Goal: Task Accomplishment & Management: Manage account settings

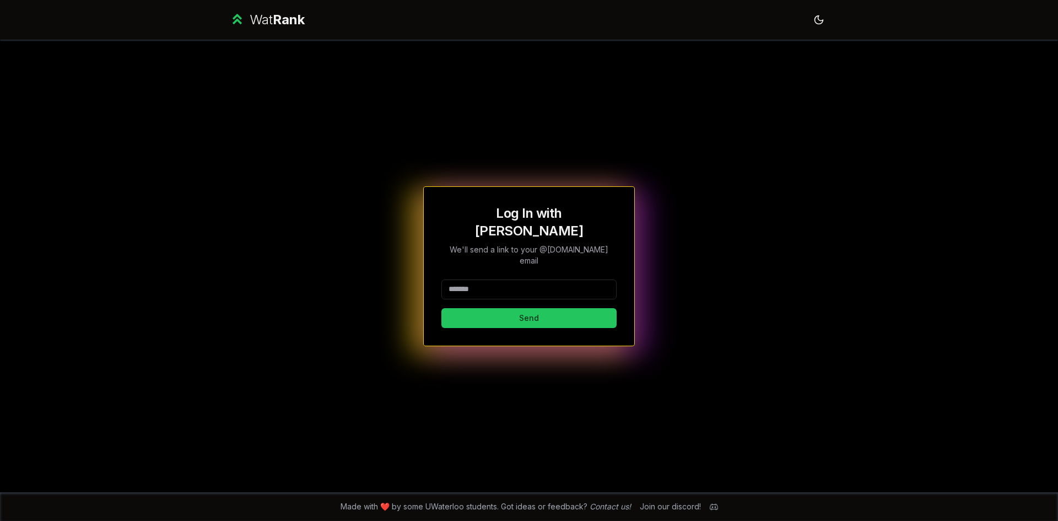
click at [523, 279] on input at bounding box center [529, 289] width 175 height 20
type input "******"
click at [442, 308] on button "Send" at bounding box center [529, 318] width 175 height 20
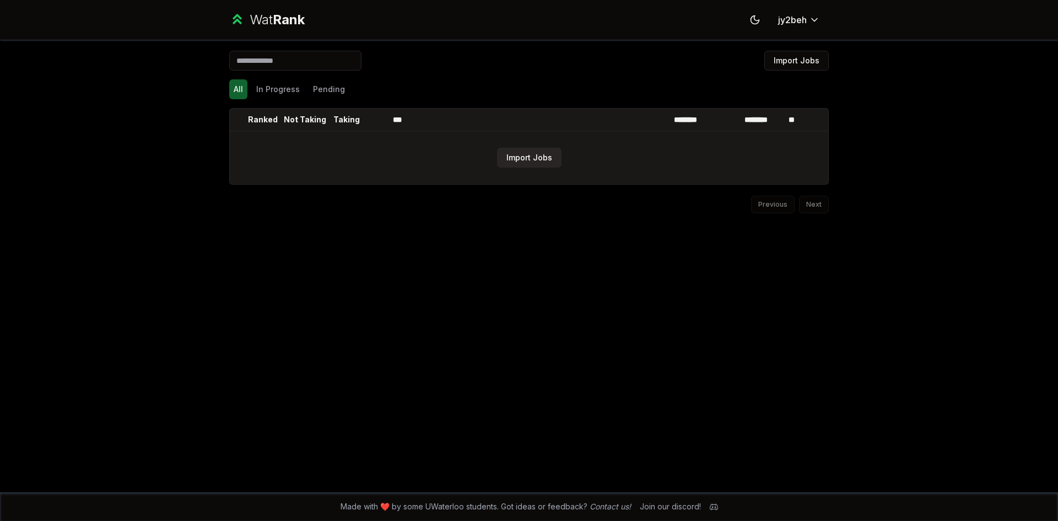
click at [551, 164] on button "Import Jobs" at bounding box center [529, 158] width 64 height 20
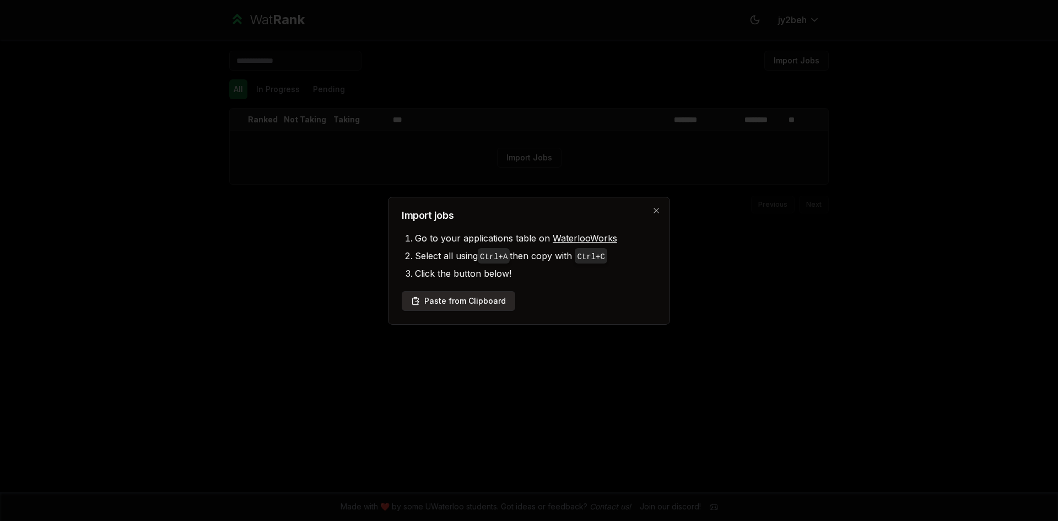
click at [489, 292] on button "Paste from Clipboard" at bounding box center [459, 301] width 114 height 20
click at [448, 300] on button "Paste from Clipboard" at bounding box center [459, 301] width 114 height 20
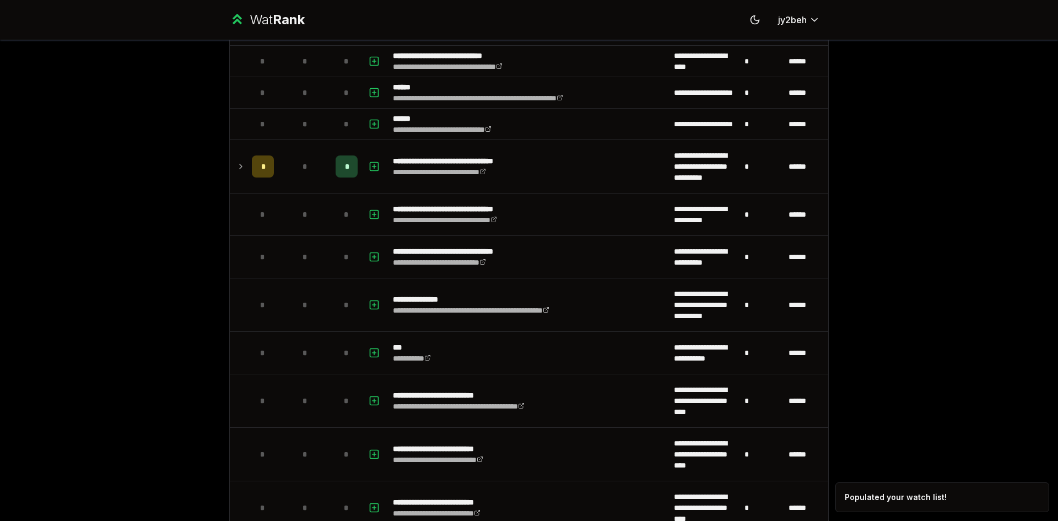
scroll to position [620, 0]
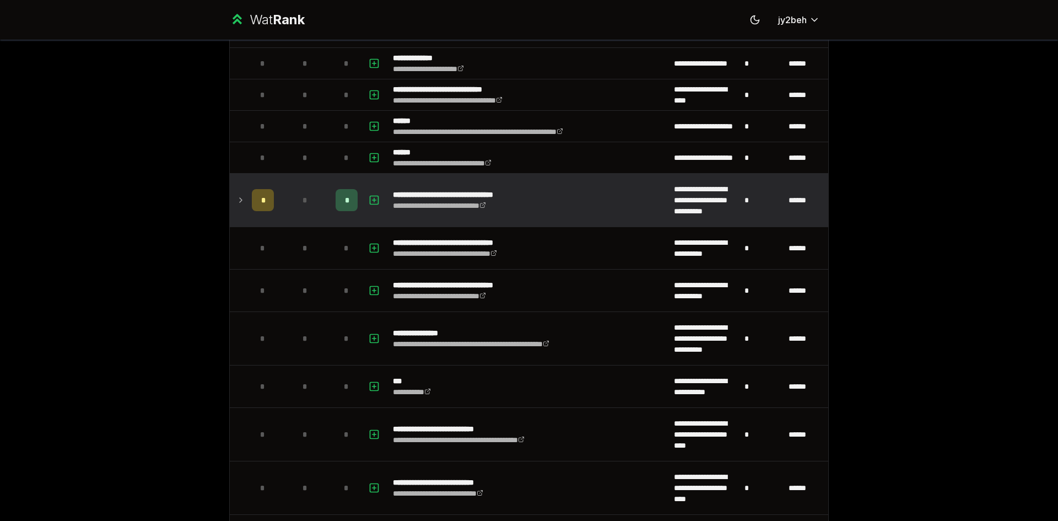
click at [238, 197] on icon at bounding box center [240, 199] width 9 height 13
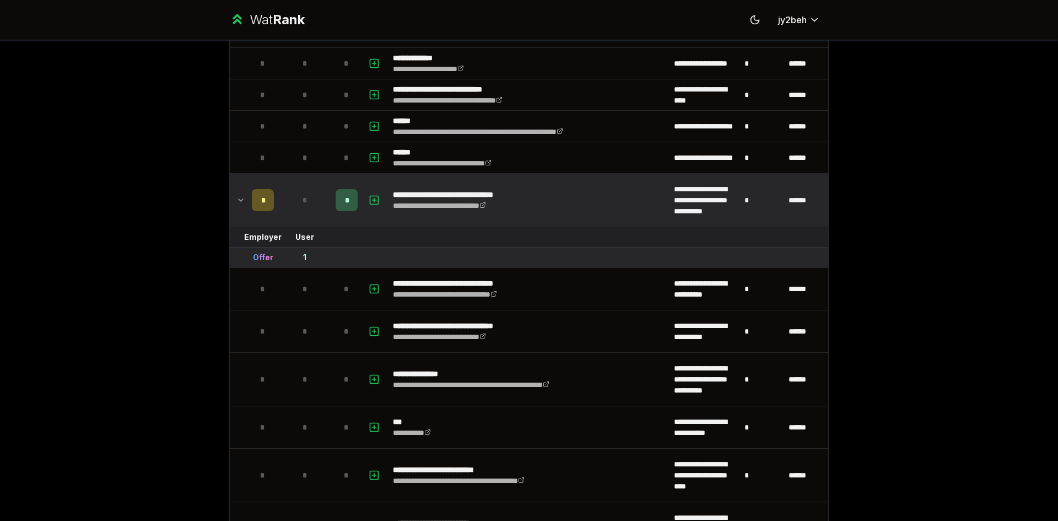
click at [238, 197] on icon at bounding box center [240, 199] width 9 height 13
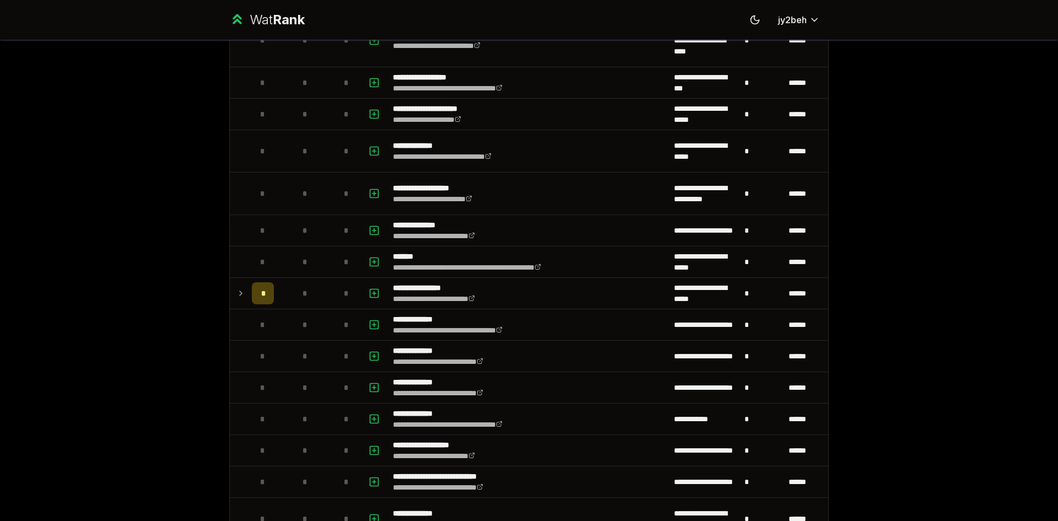
scroll to position [1122, 0]
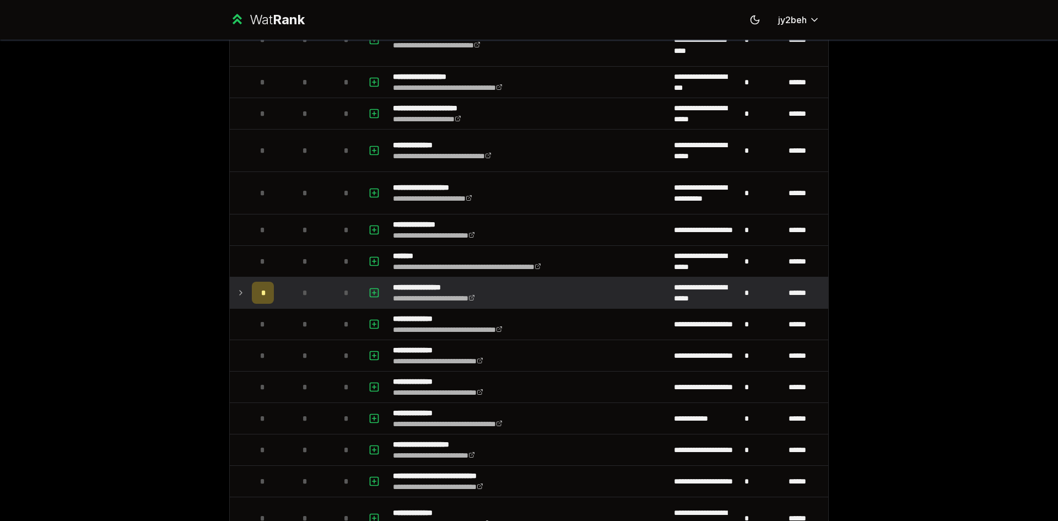
click at [240, 293] on icon at bounding box center [240, 292] width 9 height 13
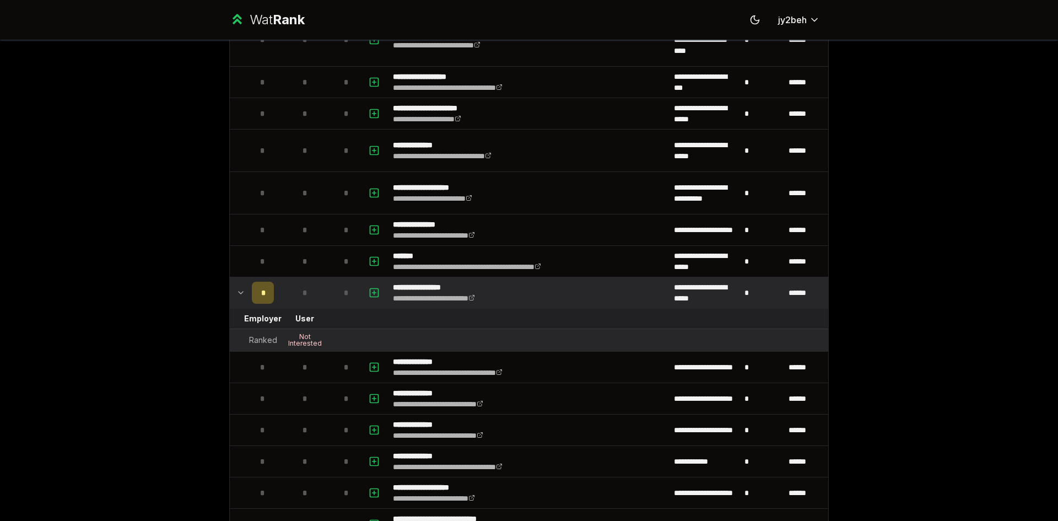
click at [237, 293] on icon at bounding box center [240, 292] width 9 height 13
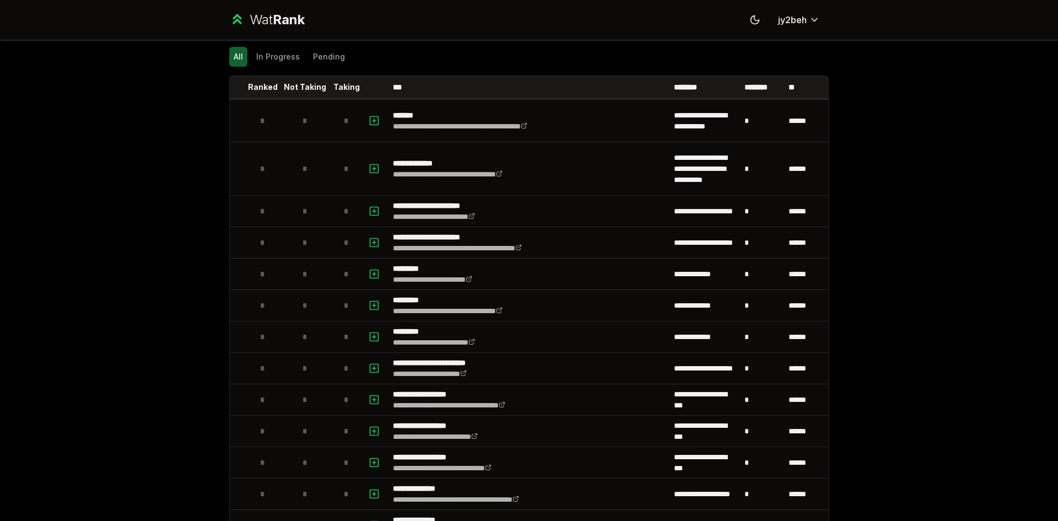
scroll to position [32, 0]
click at [276, 46] on div "All In Progress Pending" at bounding box center [529, 57] width 600 height 29
click at [275, 50] on button "In Progress" at bounding box center [278, 57] width 52 height 20
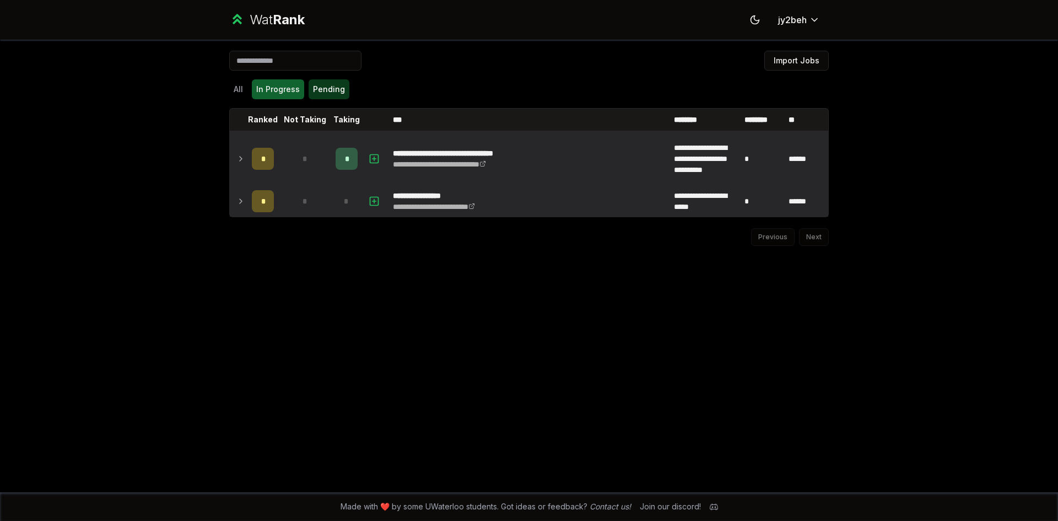
click at [314, 93] on button "Pending" at bounding box center [329, 89] width 41 height 20
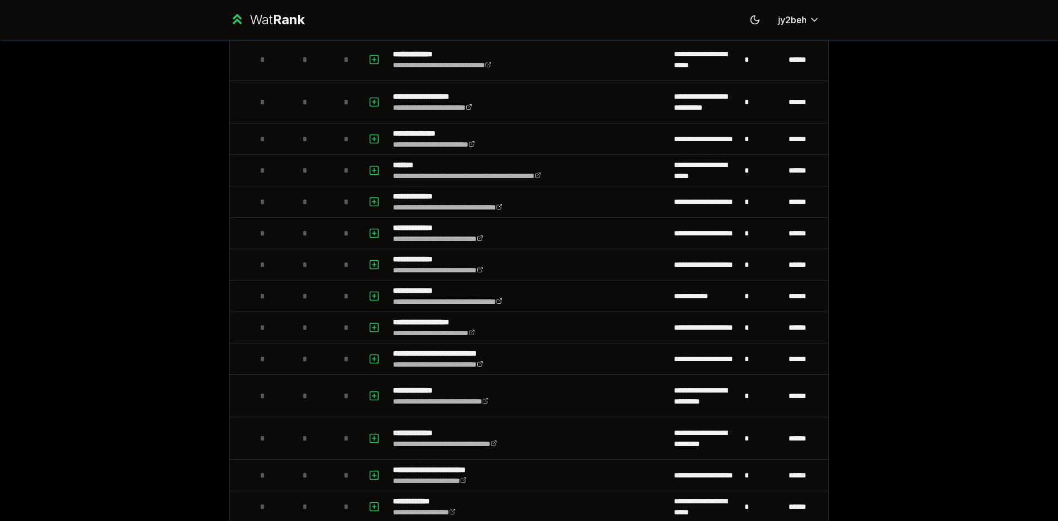
scroll to position [1229, 0]
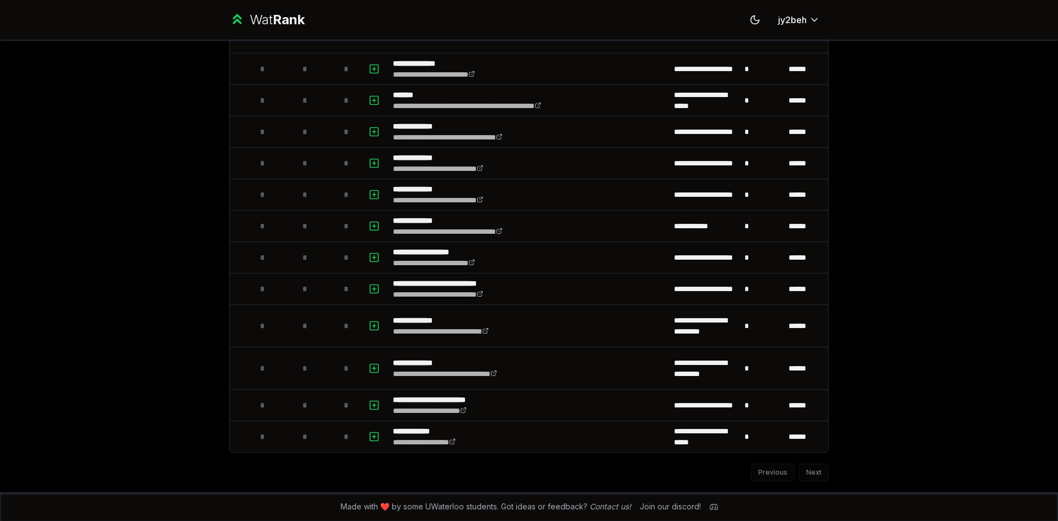
click at [816, 473] on div "Previous Next" at bounding box center [529, 467] width 600 height 29
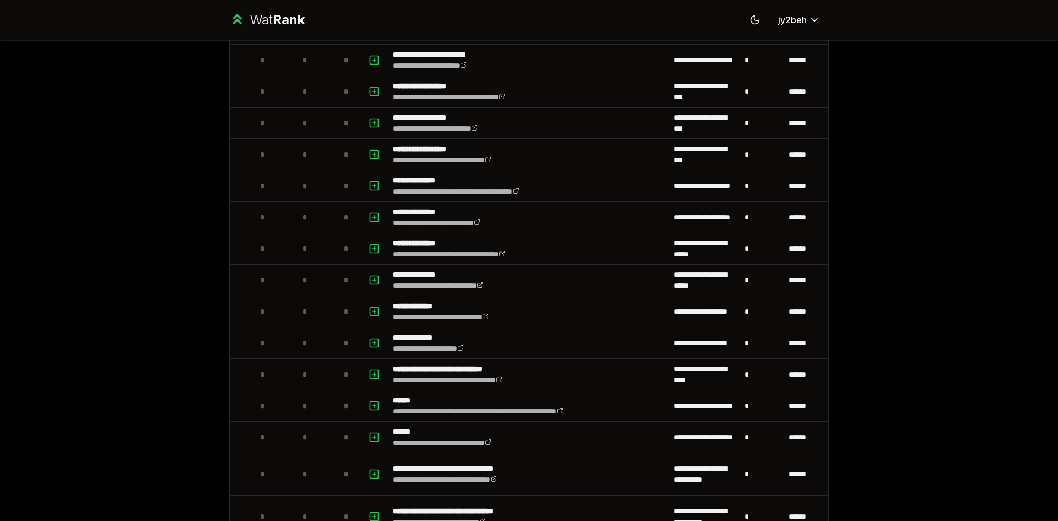
scroll to position [0, 0]
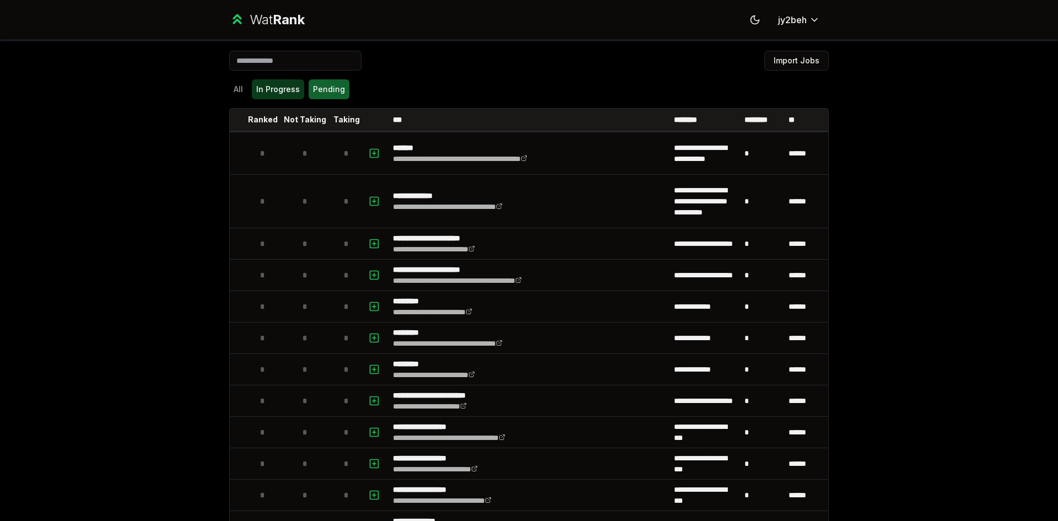
click at [268, 88] on button "In Progress" at bounding box center [278, 89] width 52 height 20
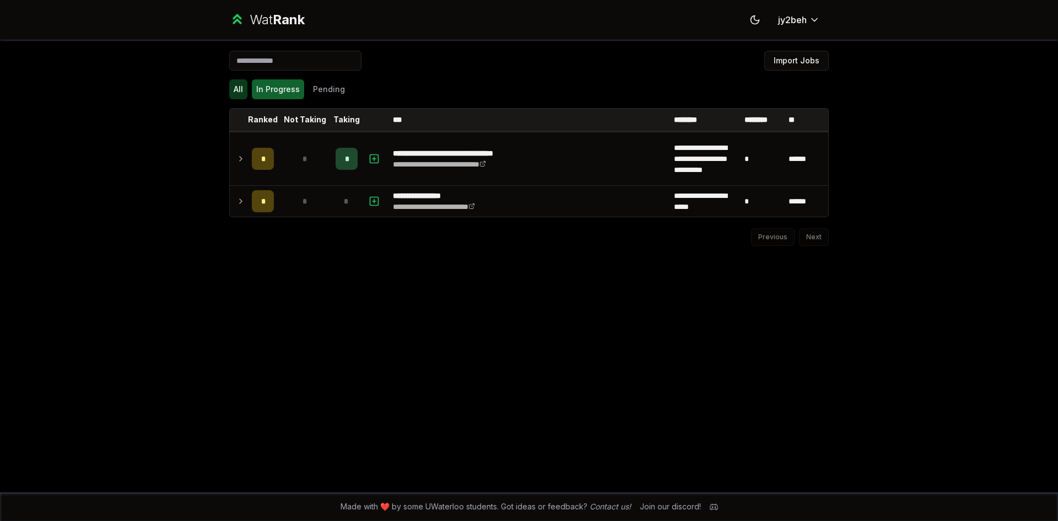
click at [238, 88] on button "All" at bounding box center [238, 89] width 18 height 20
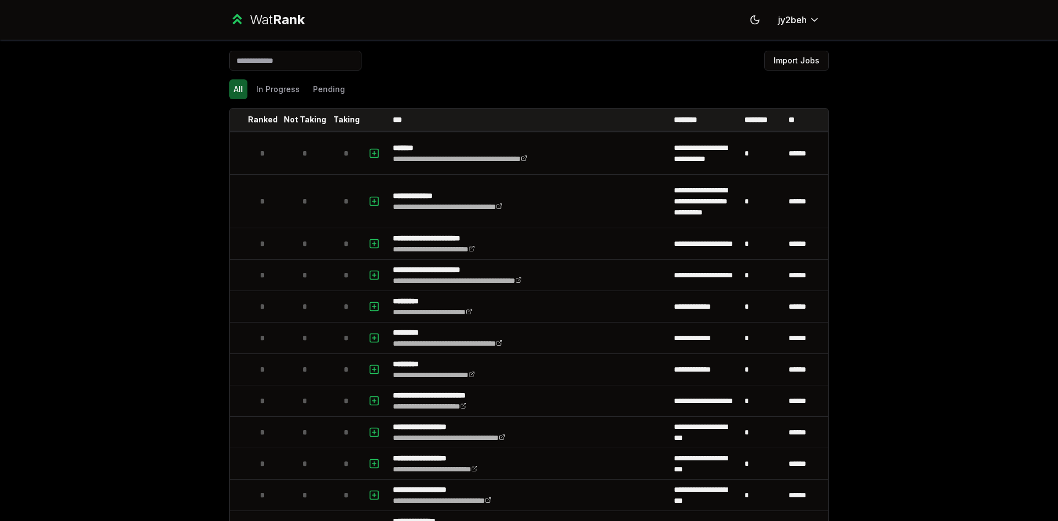
click at [800, 55] on button "Import Jobs" at bounding box center [797, 61] width 64 height 20
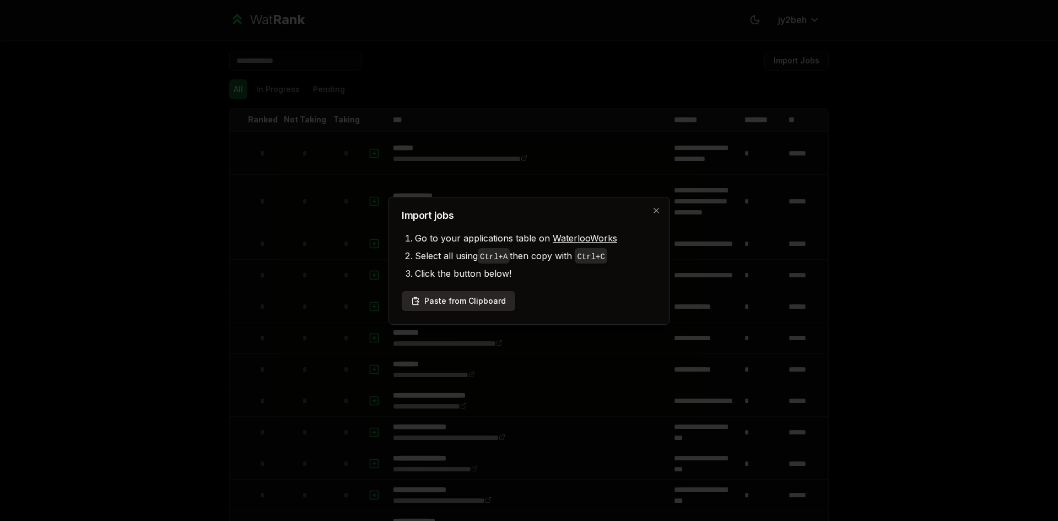
click at [494, 296] on button "Paste from Clipboard" at bounding box center [459, 301] width 114 height 20
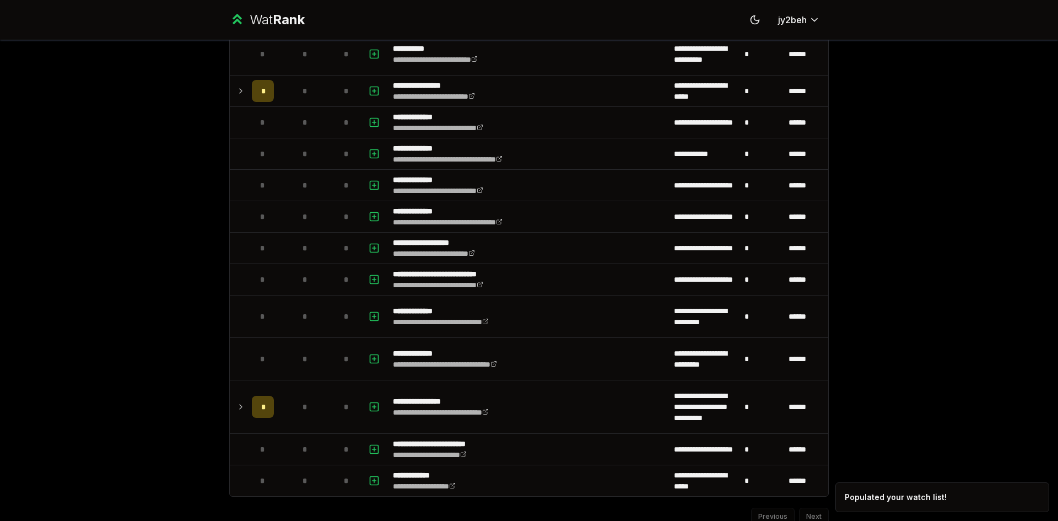
scroll to position [1428, 0]
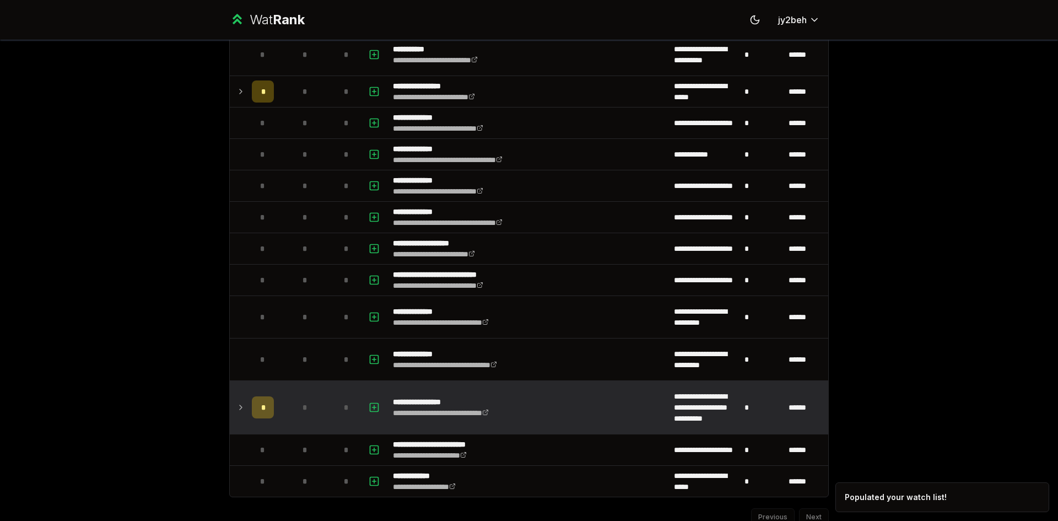
click at [238, 406] on icon at bounding box center [240, 407] width 9 height 13
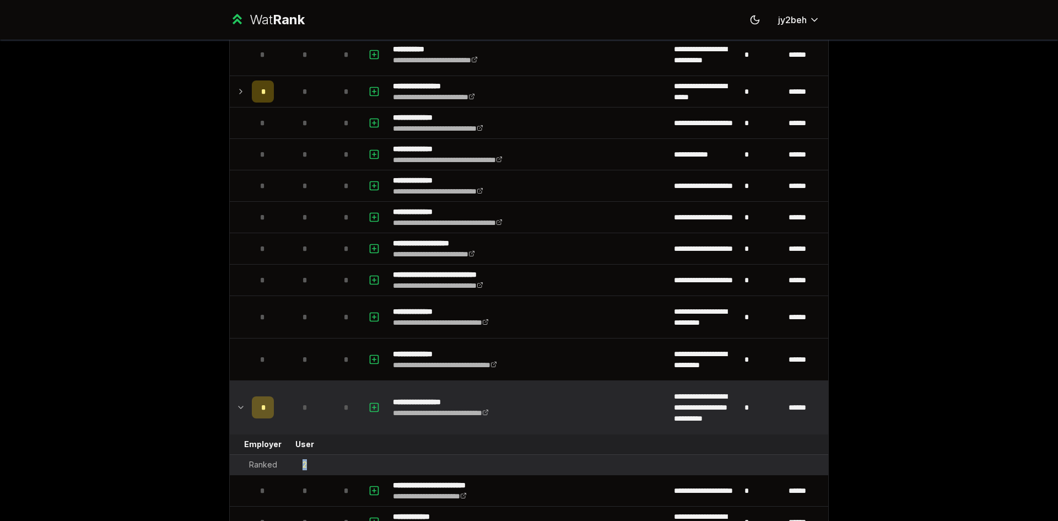
drag, startPoint x: 304, startPoint y: 462, endPoint x: 287, endPoint y: 462, distance: 17.1
click at [287, 462] on td "2" at bounding box center [304, 465] width 53 height 20
click at [193, 410] on div "**********" at bounding box center [529, 260] width 1058 height 521
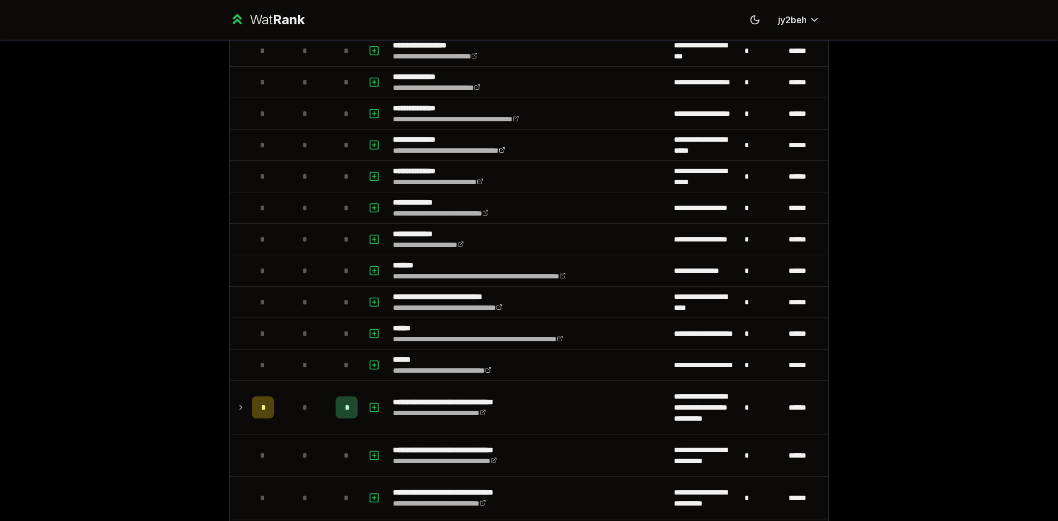
scroll to position [502, 0]
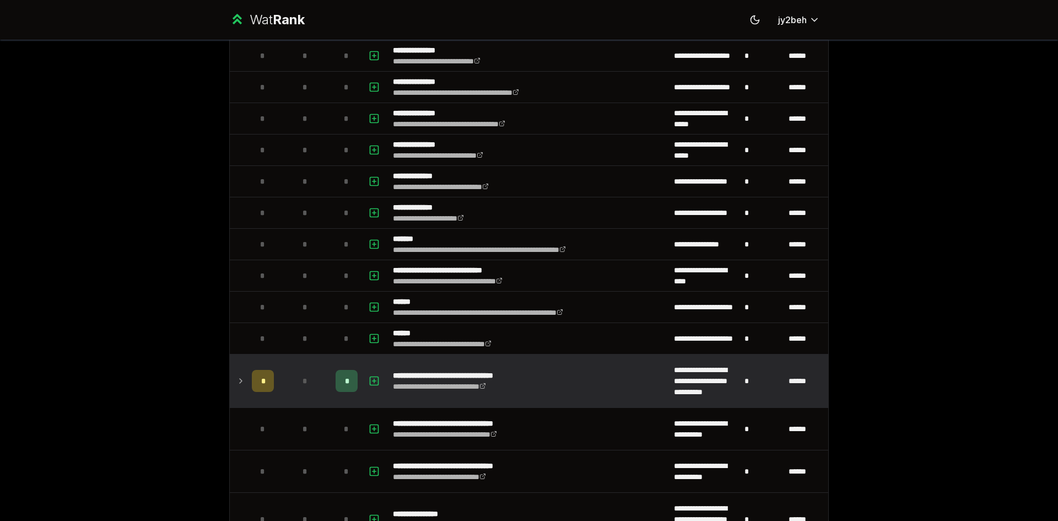
click at [389, 358] on td "**********" at bounding box center [529, 380] width 281 height 53
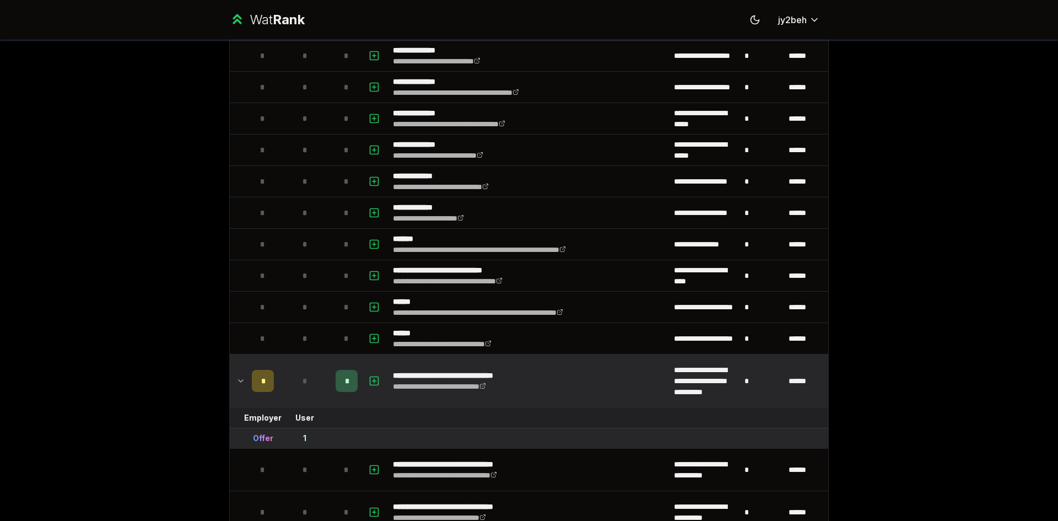
click at [389, 358] on td "**********" at bounding box center [529, 380] width 281 height 53
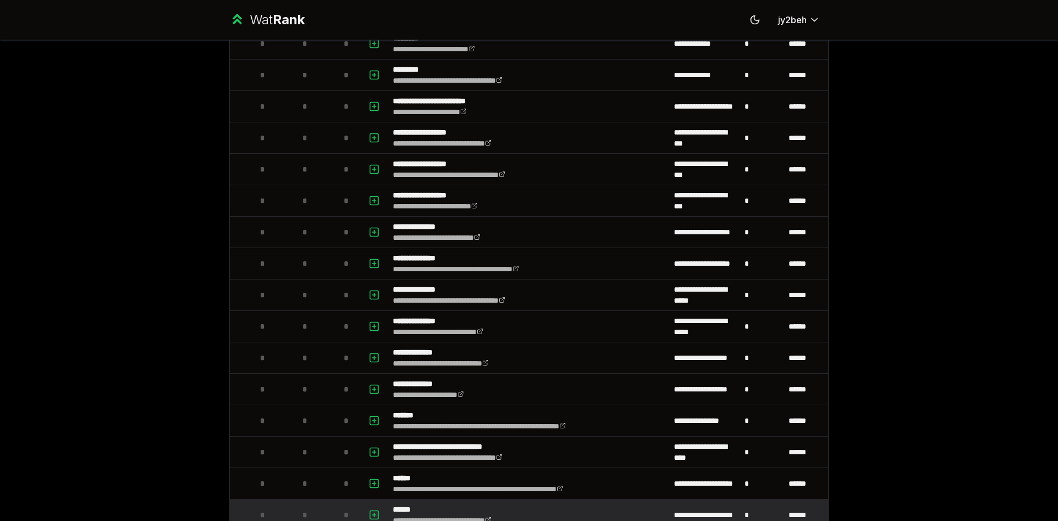
scroll to position [325, 0]
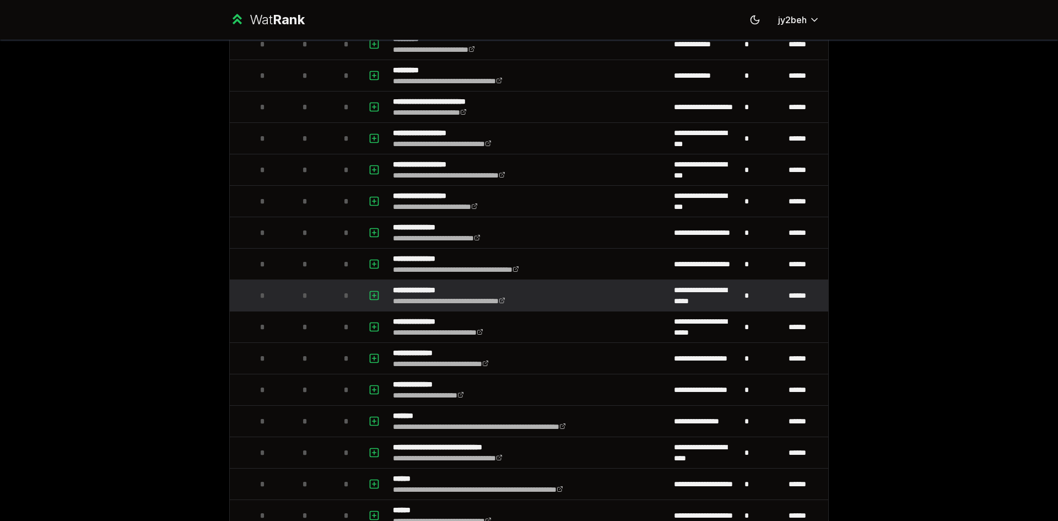
click at [578, 292] on td "**********" at bounding box center [529, 295] width 281 height 31
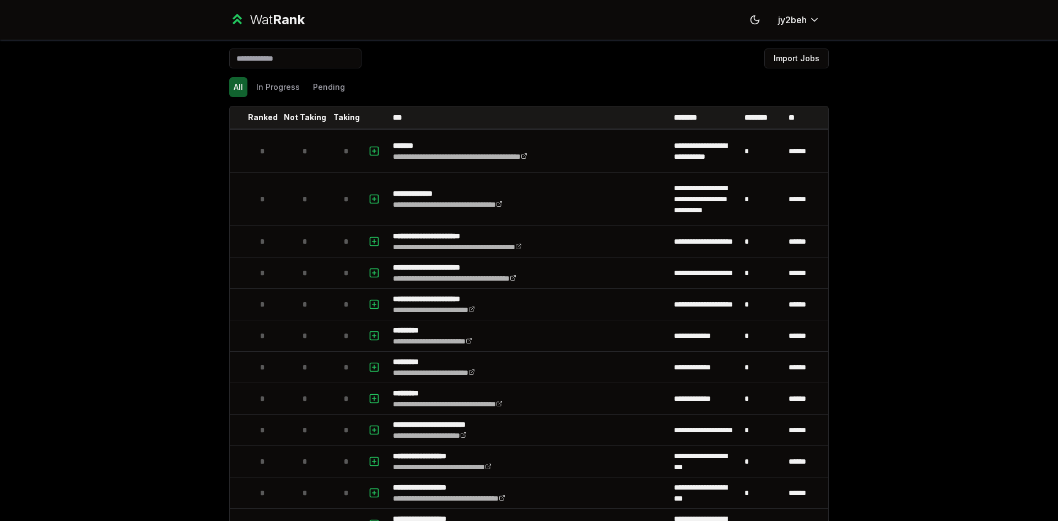
scroll to position [0, 0]
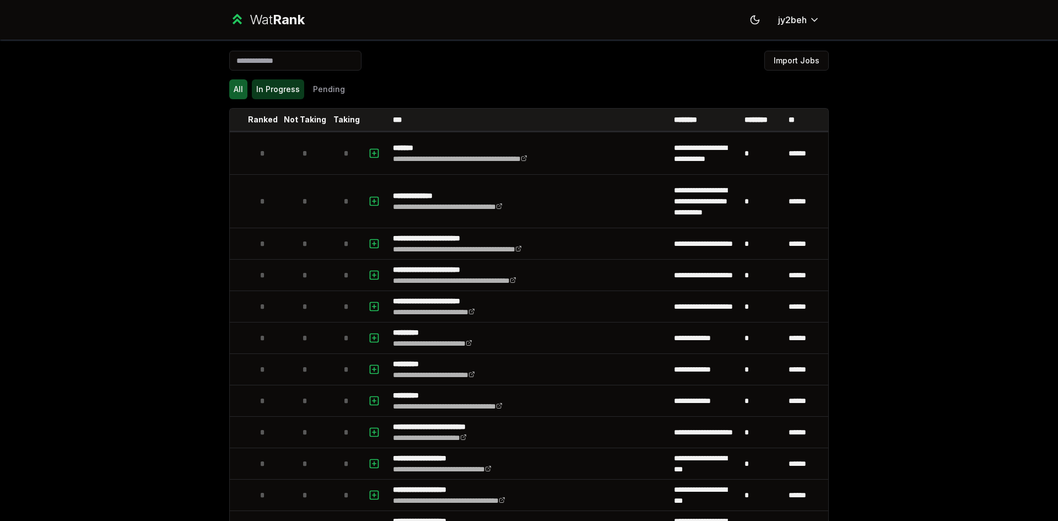
click at [268, 83] on button "In Progress" at bounding box center [278, 89] width 52 height 20
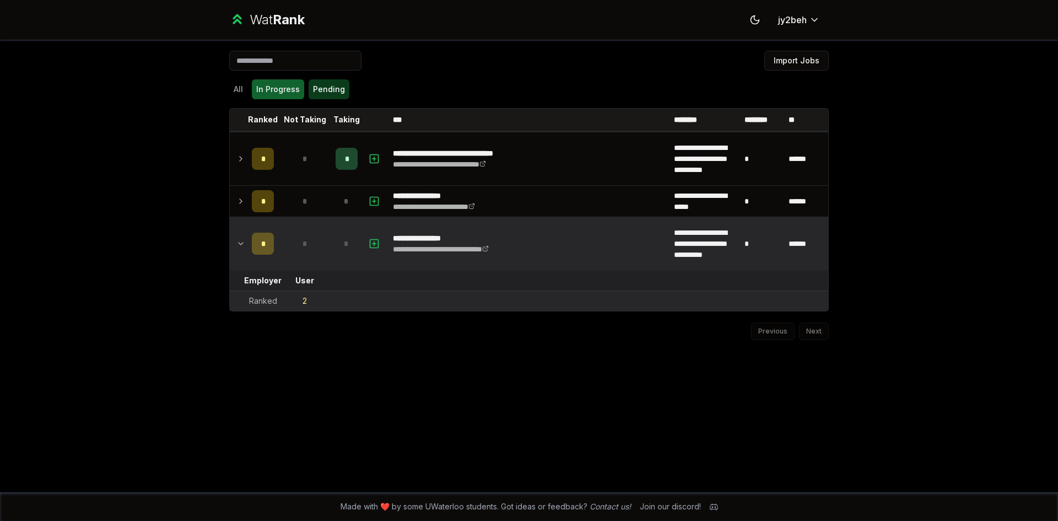
click at [330, 89] on button "Pending" at bounding box center [329, 89] width 41 height 20
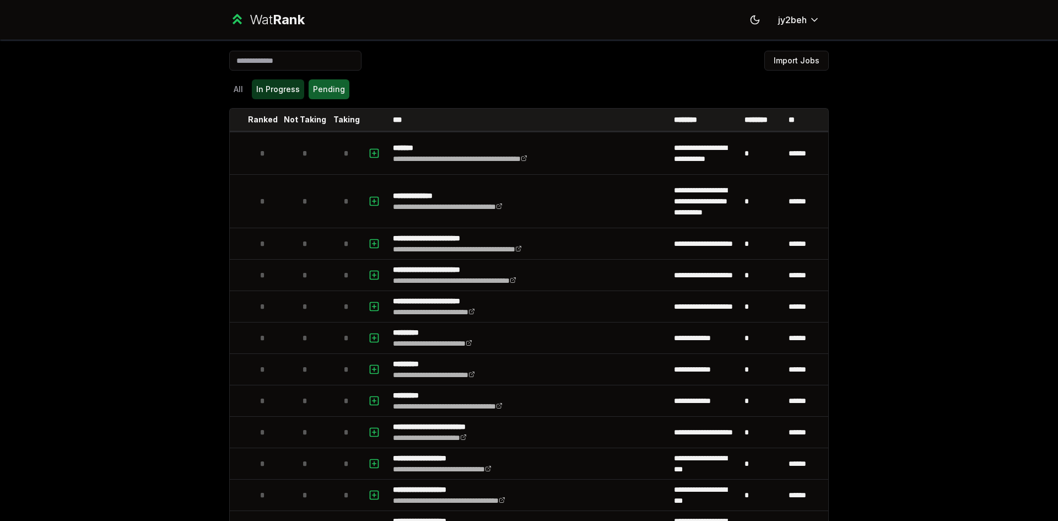
click at [259, 93] on button "In Progress" at bounding box center [278, 89] width 52 height 20
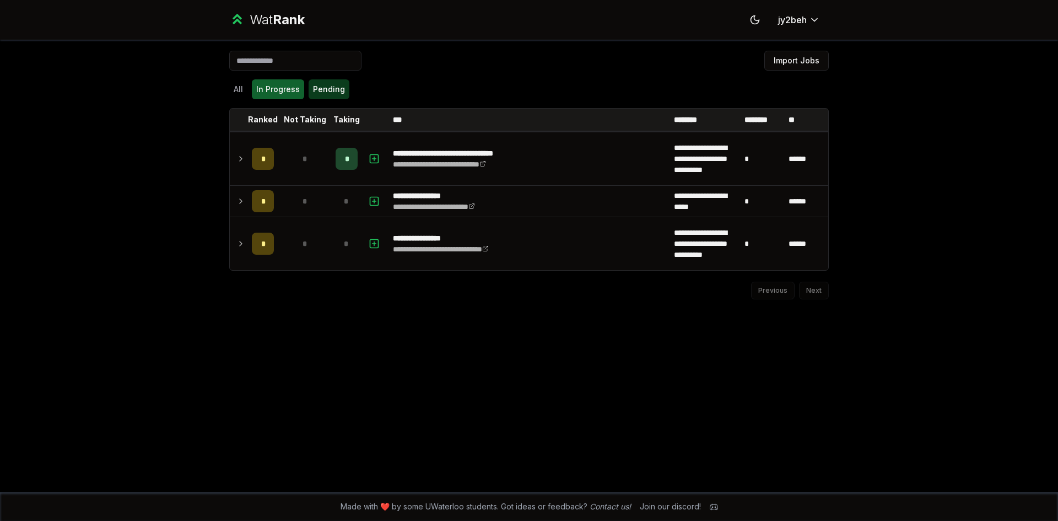
click at [329, 88] on button "Pending" at bounding box center [329, 89] width 41 height 20
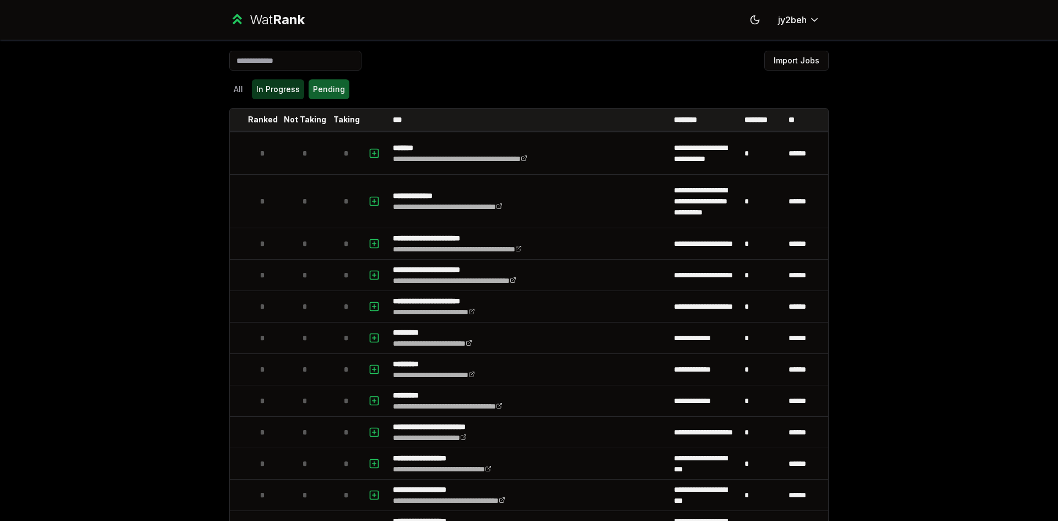
click at [276, 88] on button "In Progress" at bounding box center [278, 89] width 52 height 20
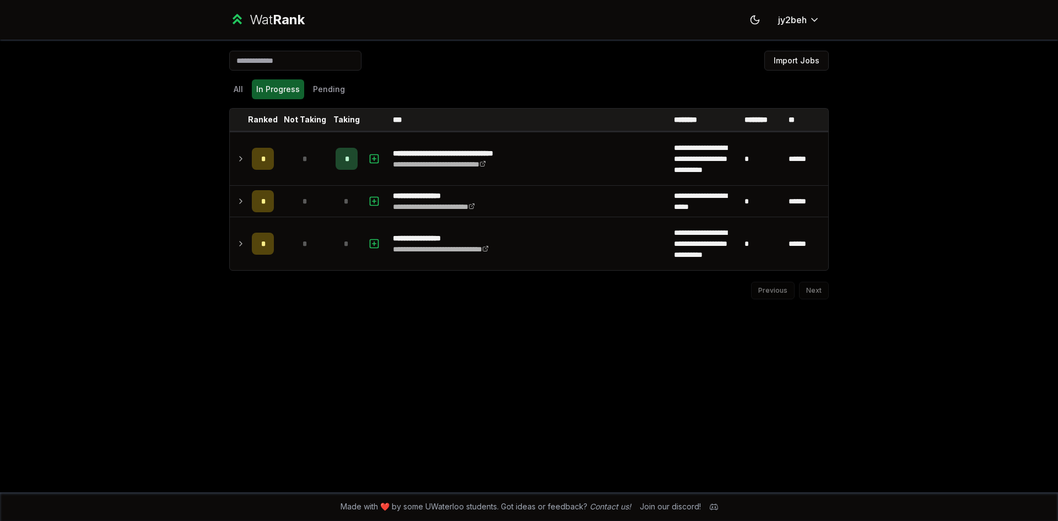
click at [227, 71] on div "**********" at bounding box center [529, 266] width 635 height 453
click at [231, 77] on div "All In Progress Pending" at bounding box center [529, 89] width 600 height 29
click at [232, 77] on div "All In Progress Pending" at bounding box center [529, 89] width 600 height 29
